Goal: Transaction & Acquisition: Purchase product/service

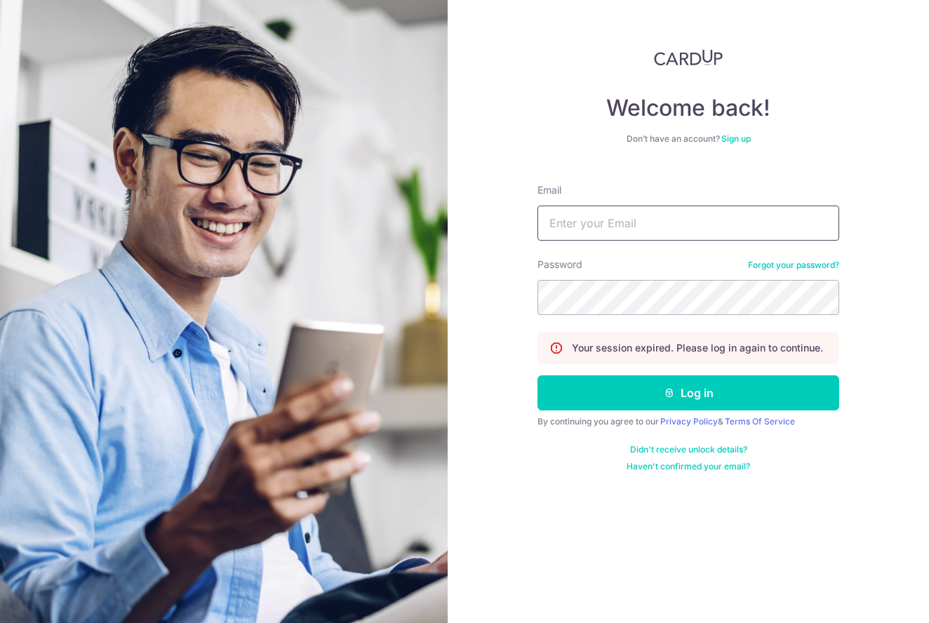
click at [596, 220] on input "Email" at bounding box center [689, 223] width 302 height 35
type input "gloriacai.peishan@gmail.com"
click at [688, 393] on button "Log in" at bounding box center [689, 392] width 302 height 35
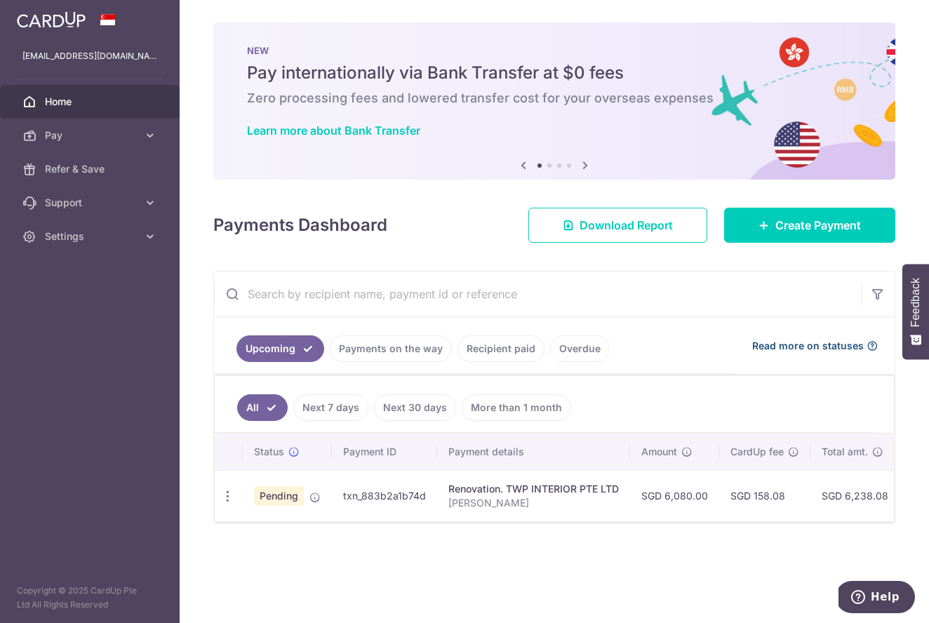
click at [833, 343] on span "Read more on statuses" at bounding box center [808, 346] width 112 height 14
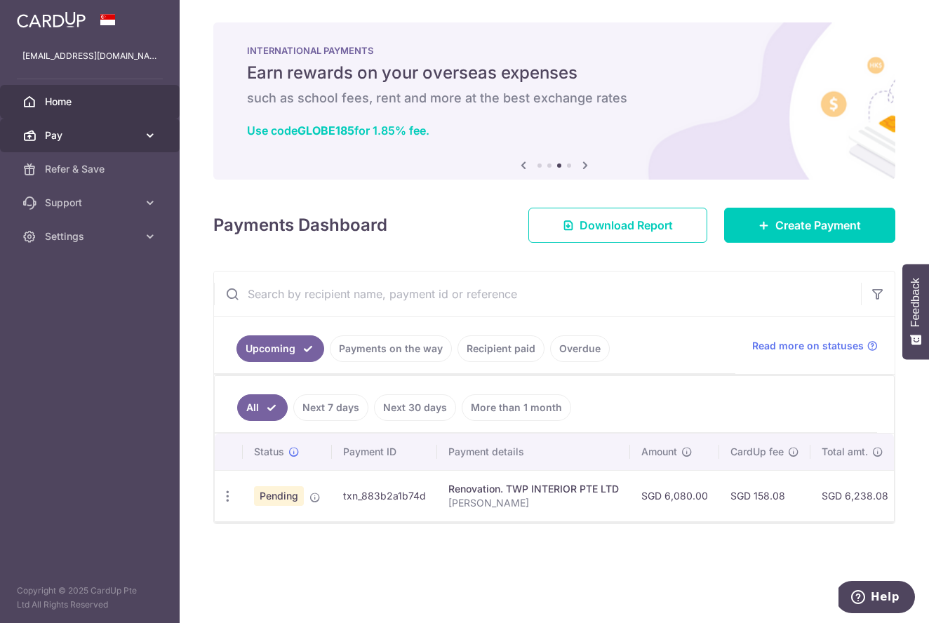
click at [143, 145] on link "Pay" at bounding box center [90, 136] width 180 height 34
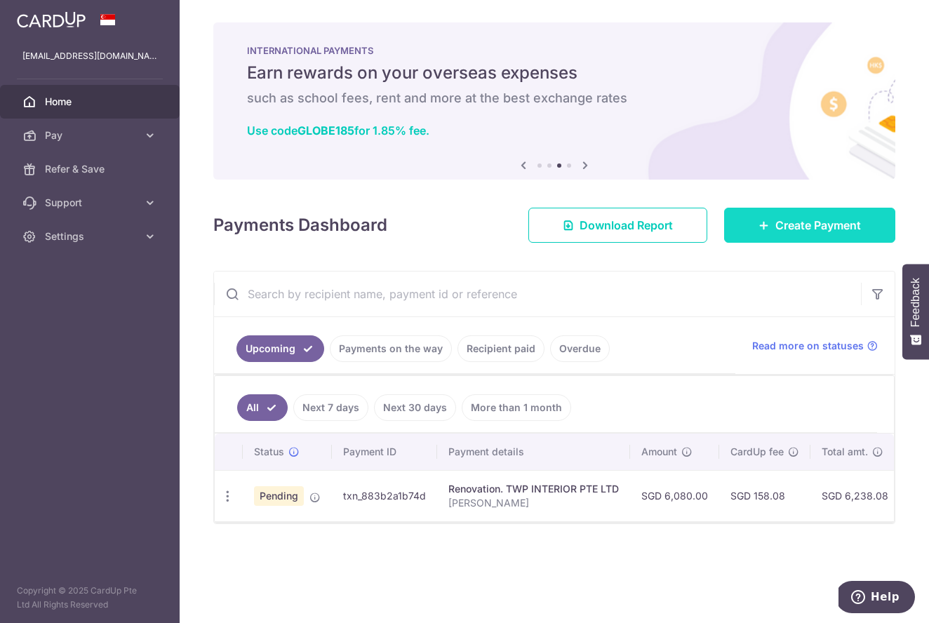
click at [780, 233] on span "Create Payment" at bounding box center [818, 225] width 86 height 17
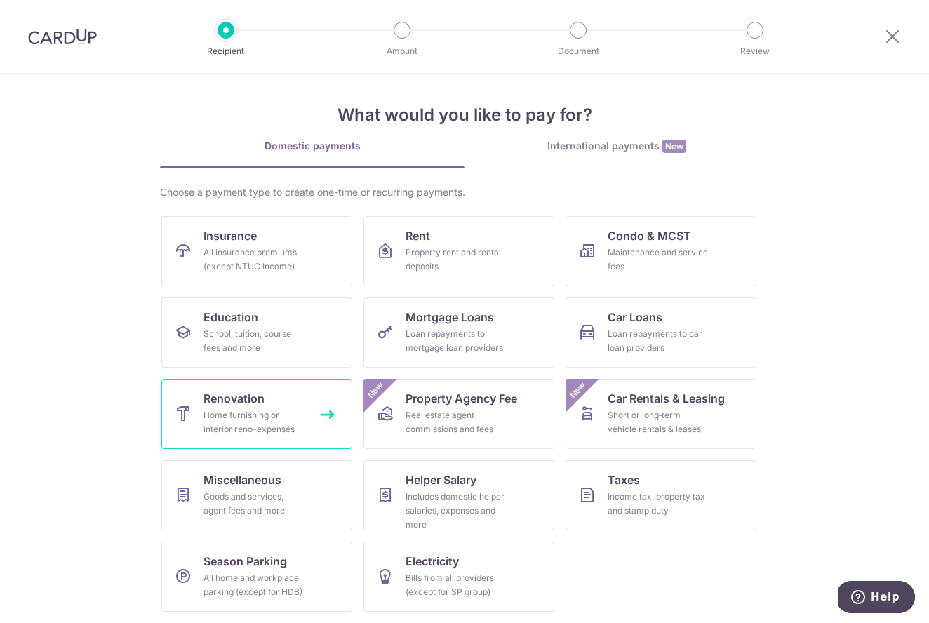
scroll to position [5, 0]
click at [239, 427] on div "Home furnishing or interior reno-expenses" at bounding box center [254, 422] width 101 height 28
